Goal: Find specific page/section: Find specific page/section

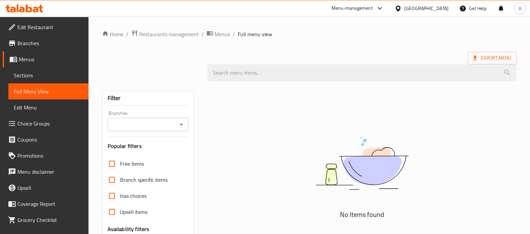
click at [487, 131] on div "No Items found" at bounding box center [362, 170] width 309 height 102
click at [443, 9] on div "[GEOGRAPHIC_DATA]" at bounding box center [427, 8] width 44 height 7
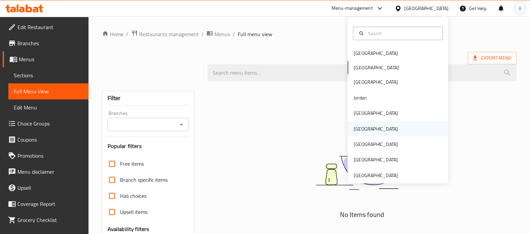
click at [374, 125] on div "[GEOGRAPHIC_DATA]" at bounding box center [398, 128] width 101 height 15
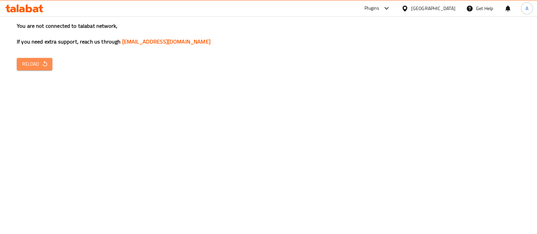
click at [43, 63] on icon "button" at bounding box center [45, 64] width 7 height 7
